Goal: Find specific fact: Find specific fact

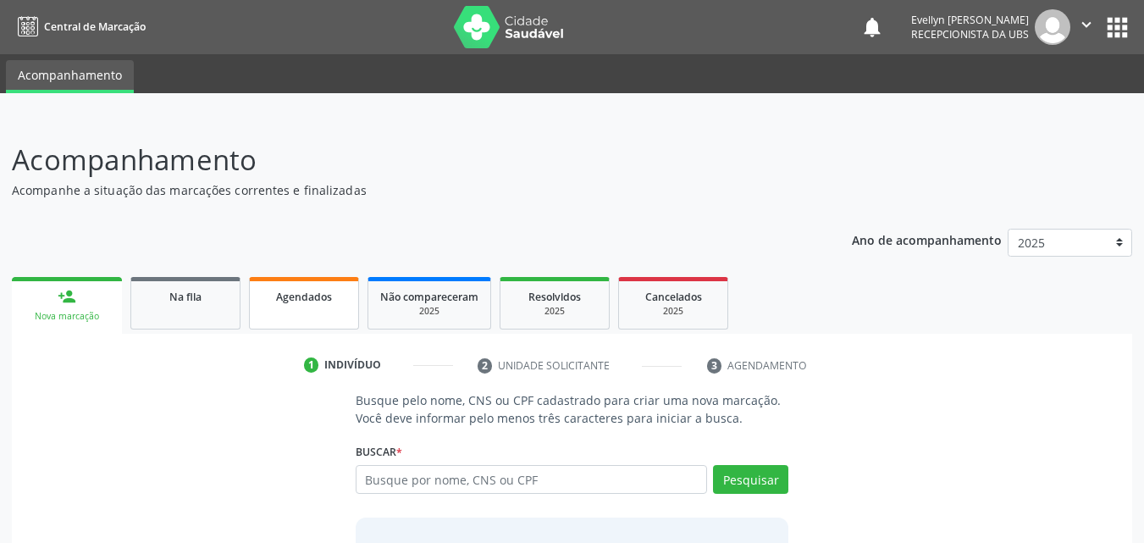
click at [271, 294] on div "Agendados" at bounding box center [304, 296] width 85 height 18
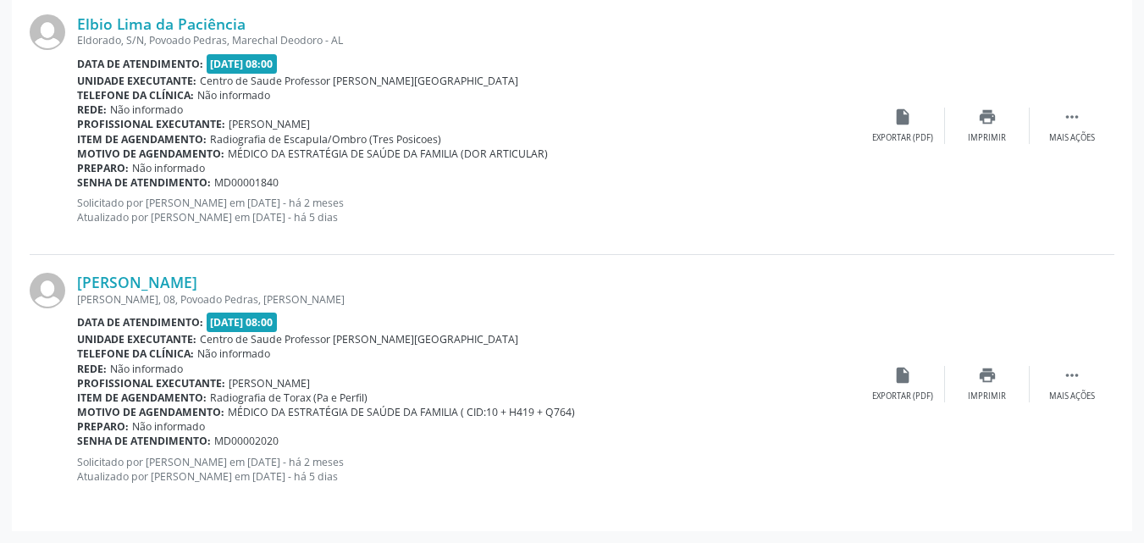
scroll to position [189, 0]
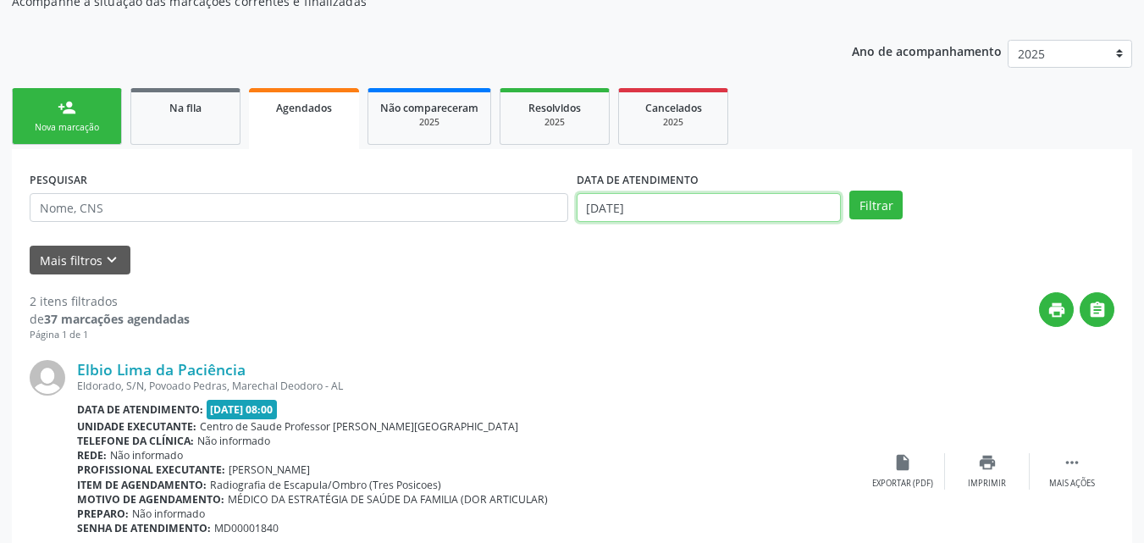
click at [623, 216] on input "[DATE]" at bounding box center [709, 207] width 265 height 29
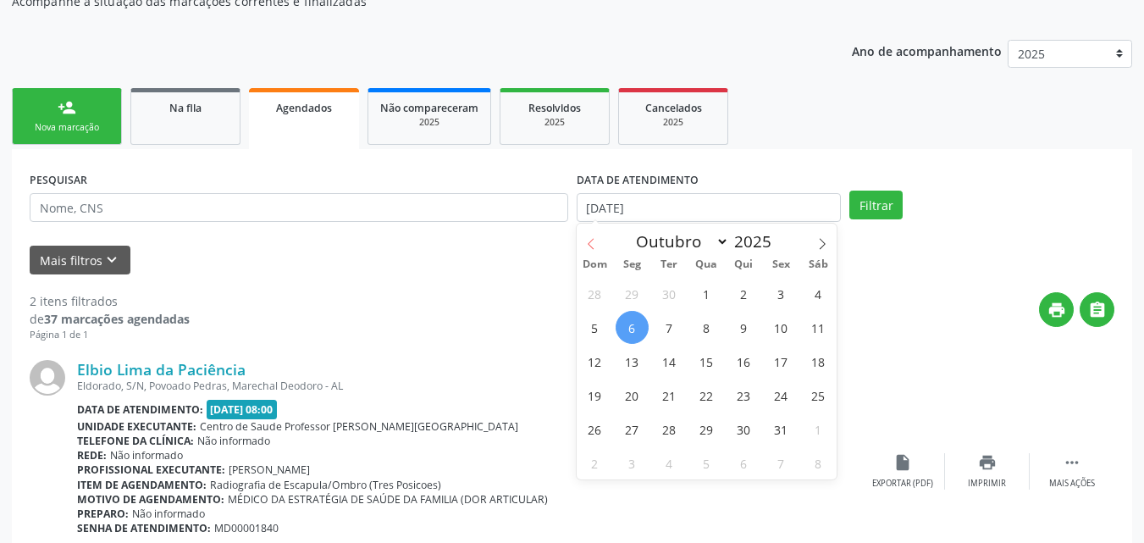
click at [598, 236] on span at bounding box center [591, 238] width 29 height 29
click at [819, 244] on icon at bounding box center [823, 244] width 12 height 12
select select "8"
click at [636, 287] on span "1" at bounding box center [632, 293] width 33 height 33
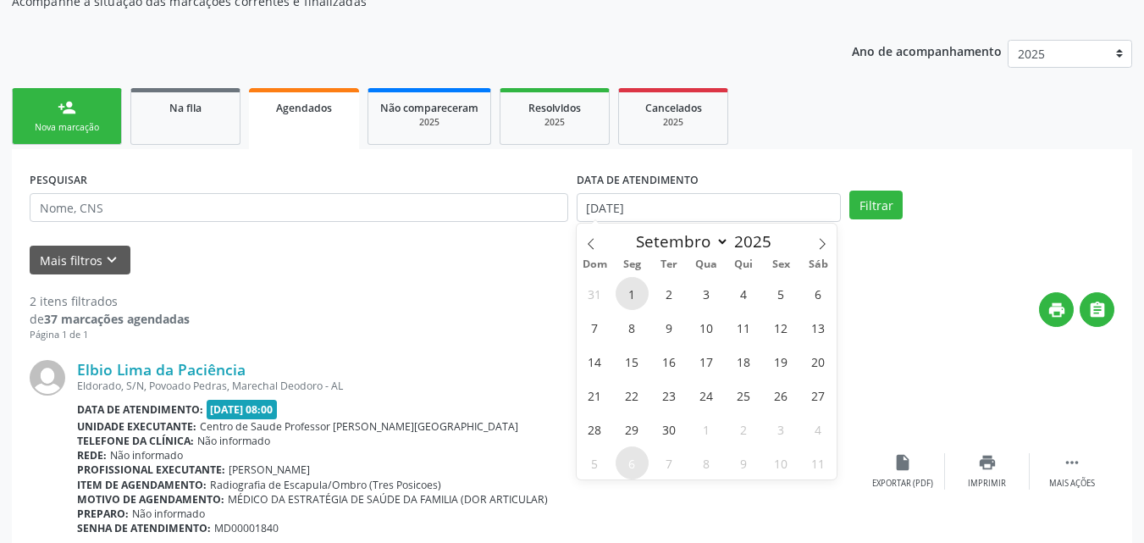
type input "[DATE]"
click at [824, 238] on icon at bounding box center [823, 244] width 12 height 12
select select "9"
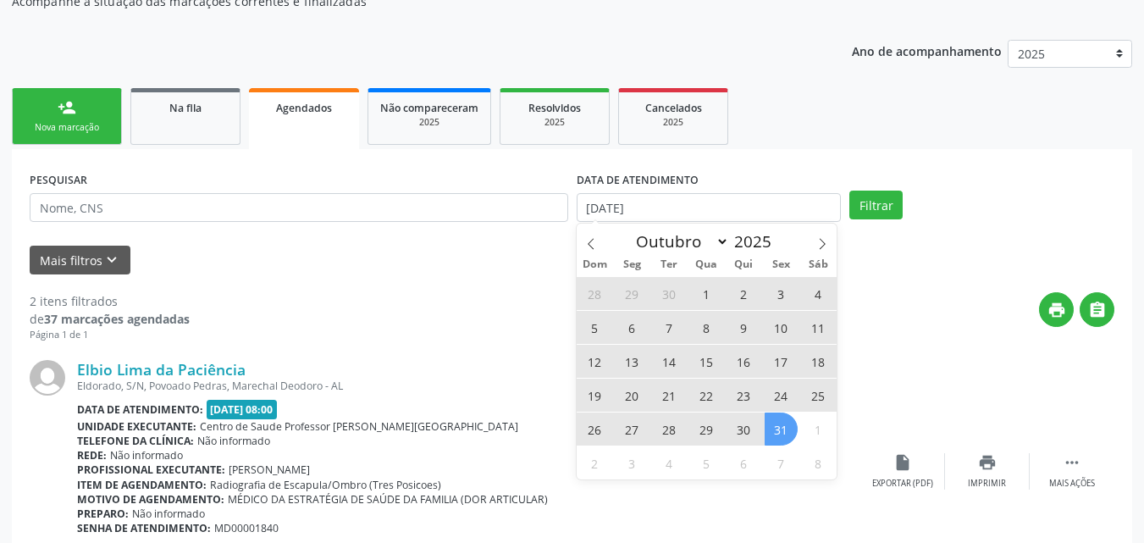
click at [775, 424] on span "31" at bounding box center [781, 429] width 33 height 33
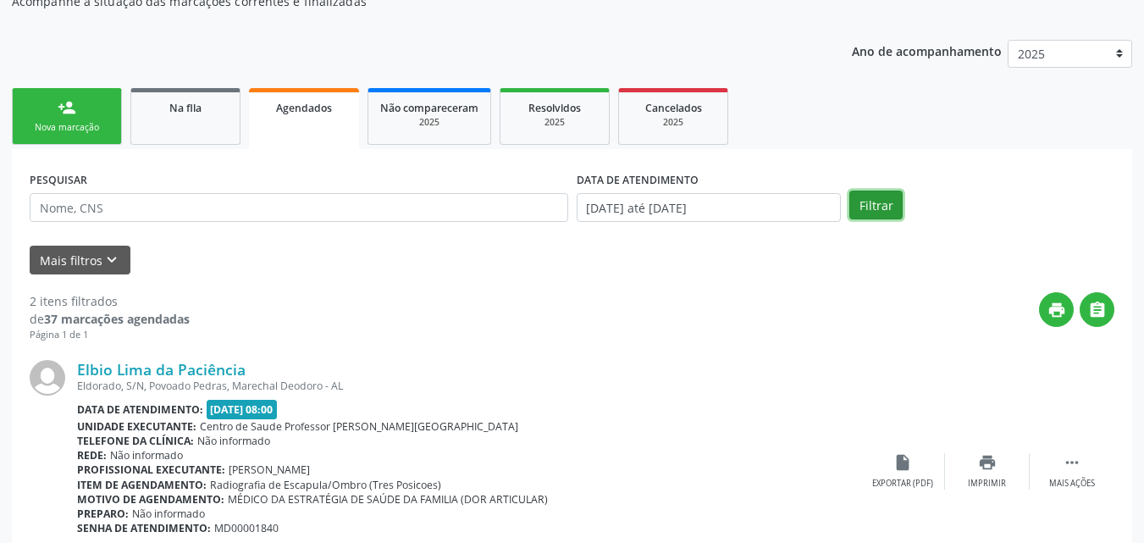
click at [873, 209] on button "Filtrar" at bounding box center [876, 205] width 53 height 29
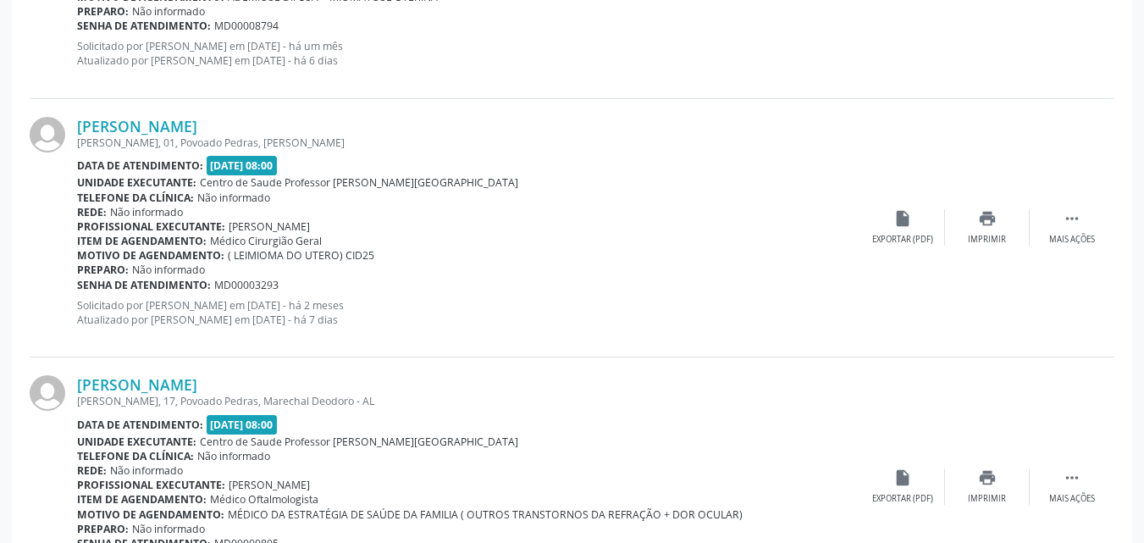
scroll to position [3931, 0]
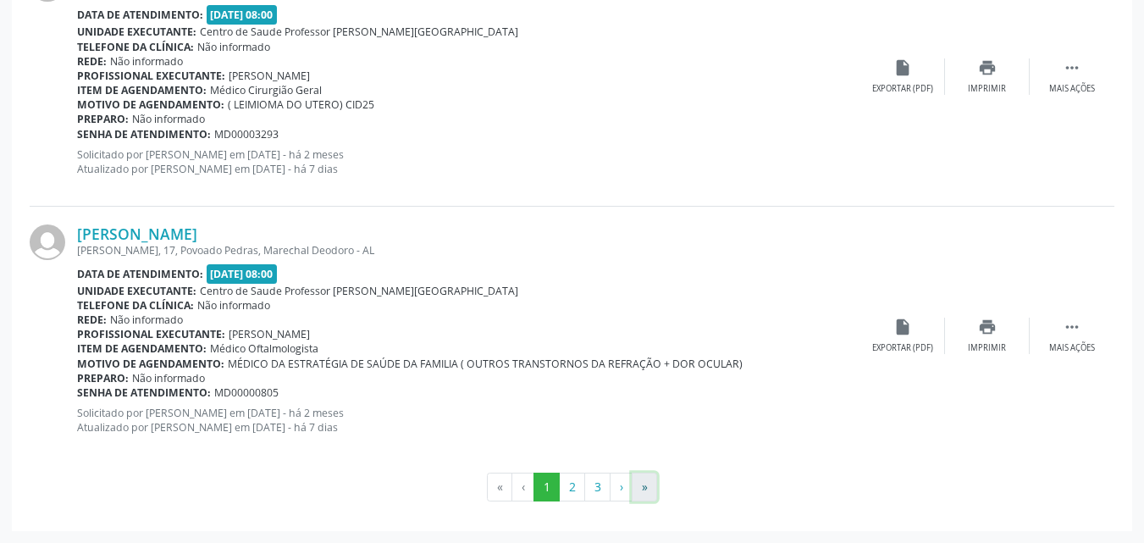
click at [648, 488] on button "»" at bounding box center [644, 487] width 25 height 29
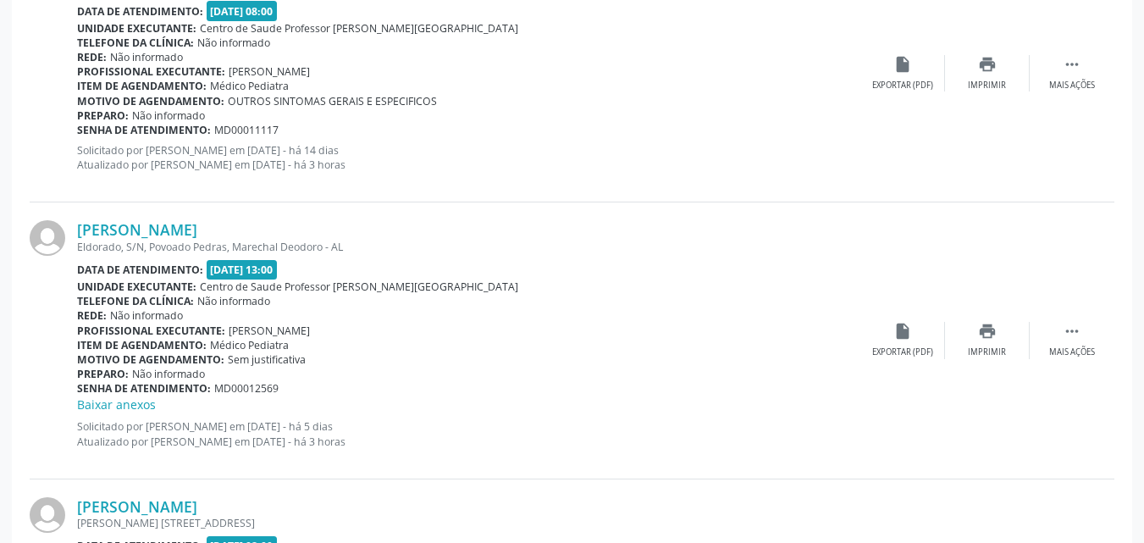
scroll to position [1575, 0]
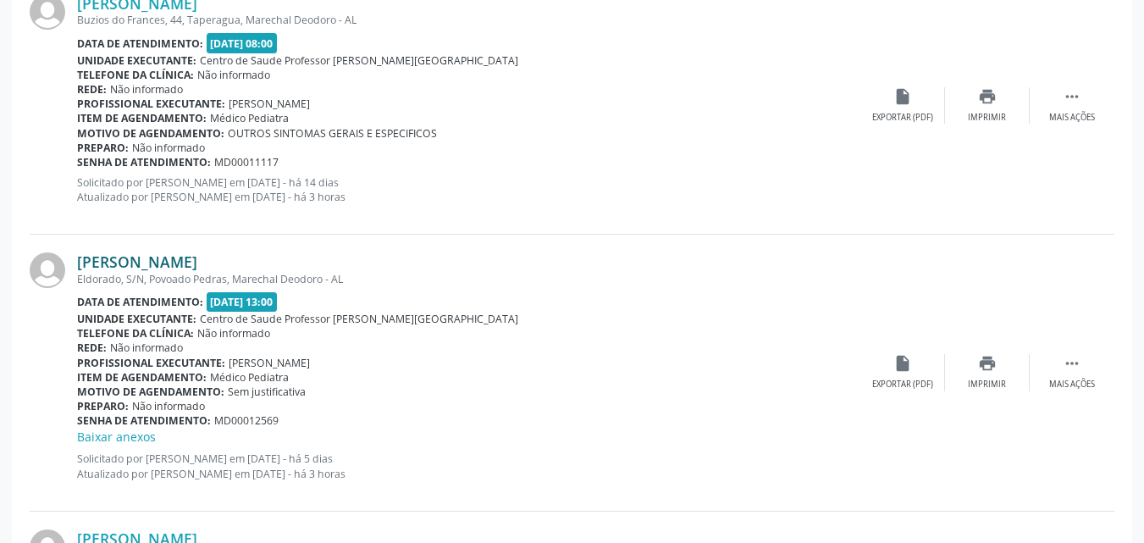
click at [197, 257] on link "[PERSON_NAME]" at bounding box center [137, 261] width 120 height 19
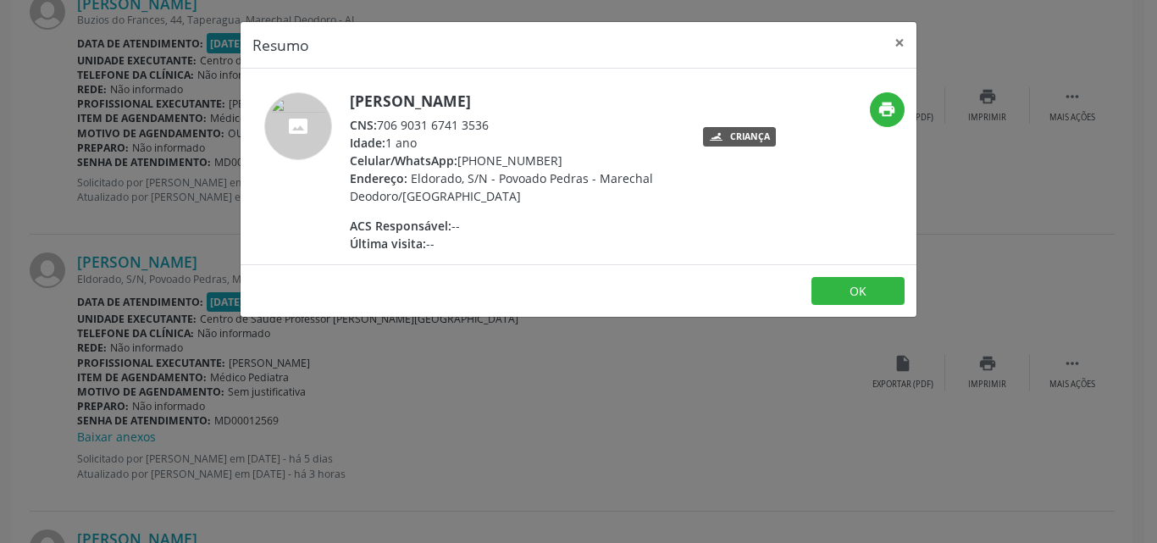
drag, startPoint x: 495, startPoint y: 124, endPoint x: 378, endPoint y: 119, distance: 117.0
click at [378, 119] on div "CNS: 706 9031 6741 3536" at bounding box center [515, 125] width 330 height 18
copy div "706 9031 6741 3536"
click at [530, 402] on div "Resumo × [PERSON_NAME] CNS: 706 9031 6741 3536 Idade: 1 ano Celular/WhatsApp: […" at bounding box center [578, 271] width 1157 height 543
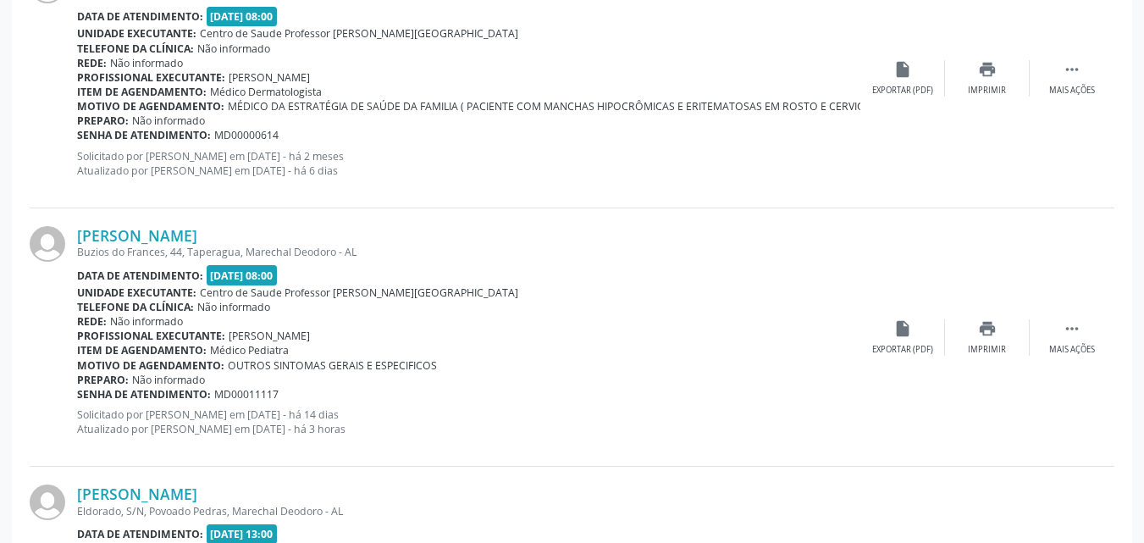
scroll to position [1322, 0]
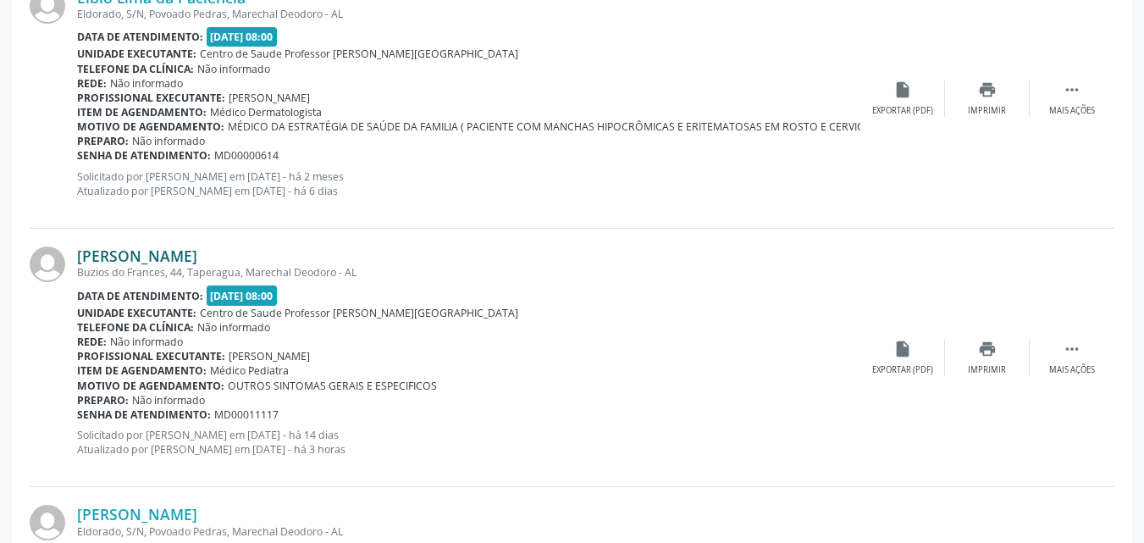
click at [196, 256] on link "[PERSON_NAME]" at bounding box center [137, 256] width 120 height 19
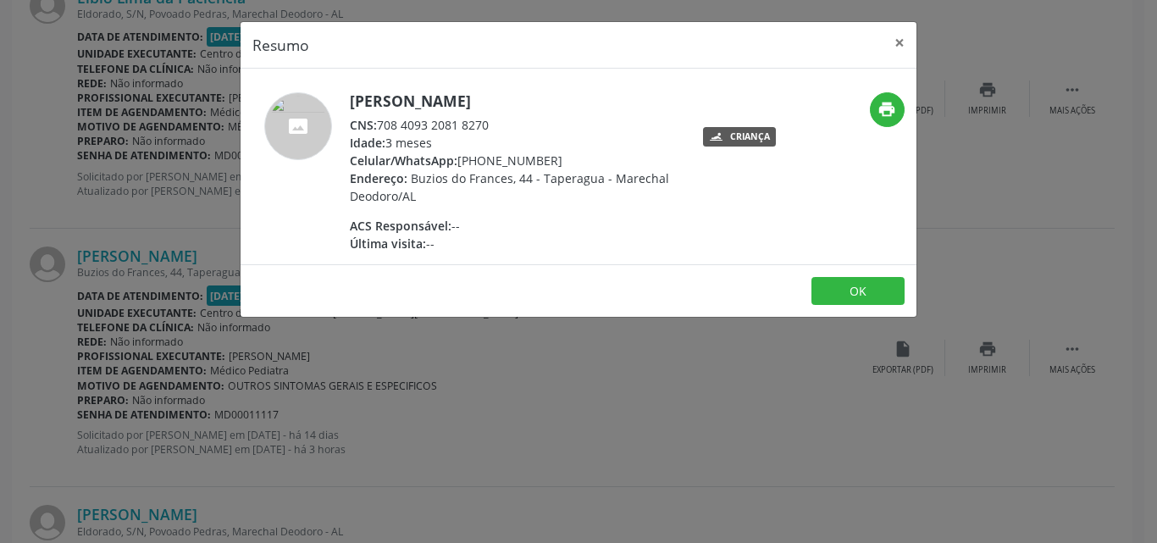
drag, startPoint x: 493, startPoint y: 120, endPoint x: 381, endPoint y: 123, distance: 111.8
click at [381, 123] on div "CNS: 708 4093 2081 8270" at bounding box center [515, 125] width 330 height 18
copy div "708 4093 2081 8270"
click at [893, 47] on button "×" at bounding box center [900, 43] width 34 height 42
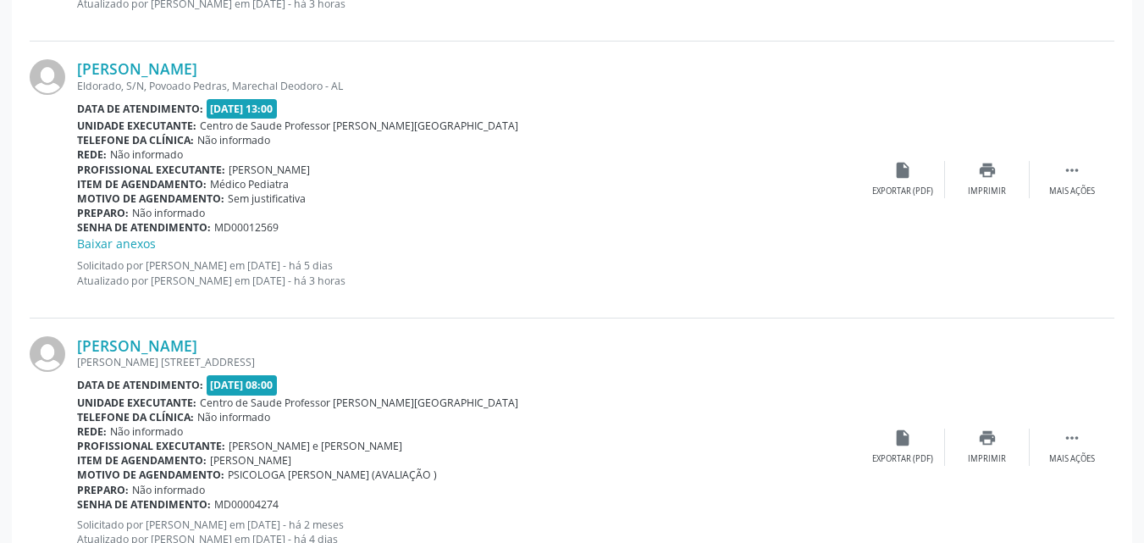
scroll to position [1880, 0]
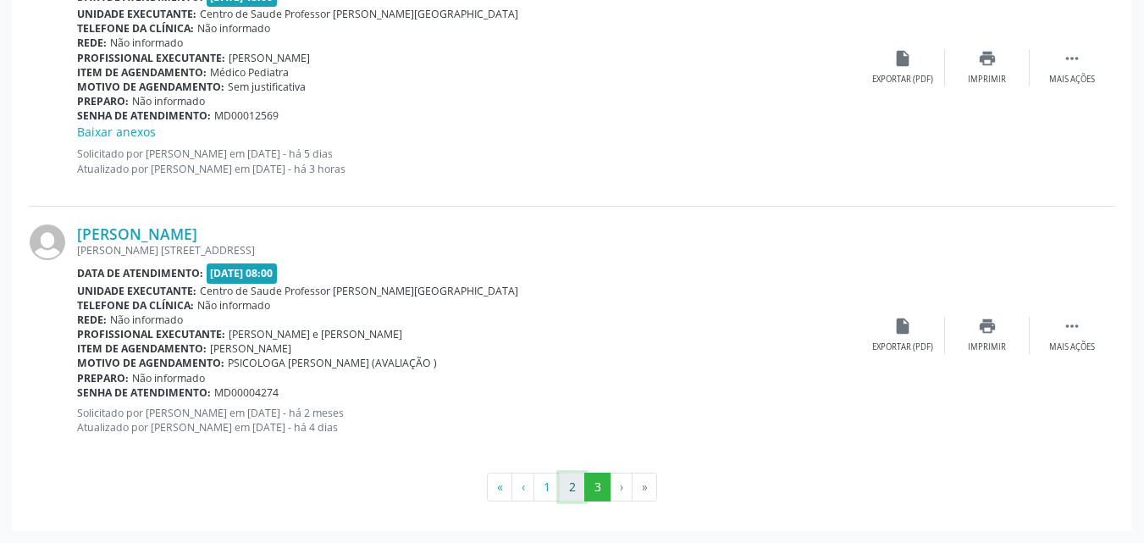
click at [572, 476] on button "2" at bounding box center [572, 487] width 26 height 29
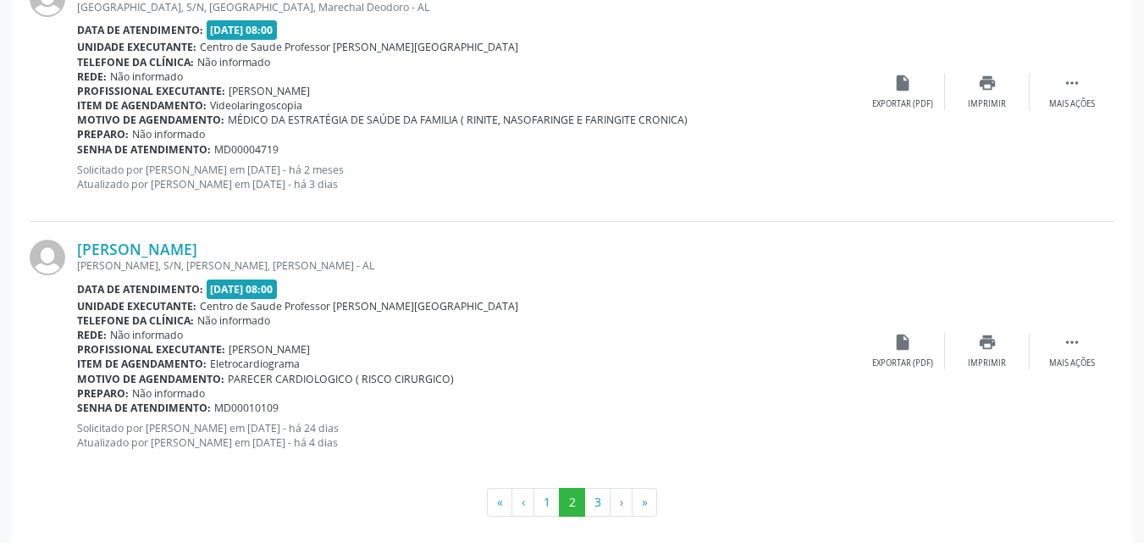
scroll to position [3931, 0]
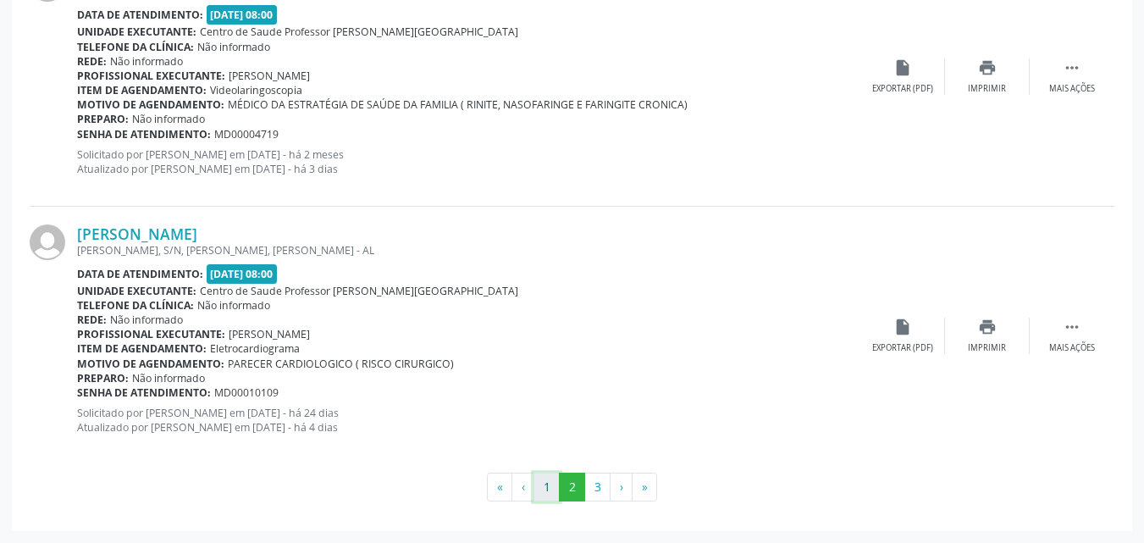
click at [546, 485] on button "1" at bounding box center [547, 487] width 26 height 29
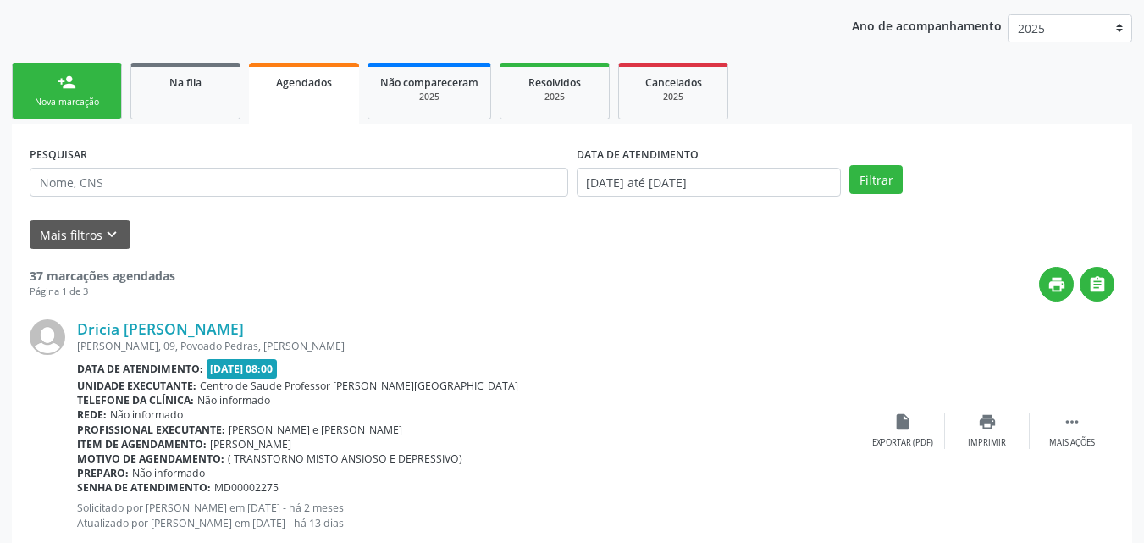
scroll to position [274, 0]
